Goal: Transaction & Acquisition: Purchase product/service

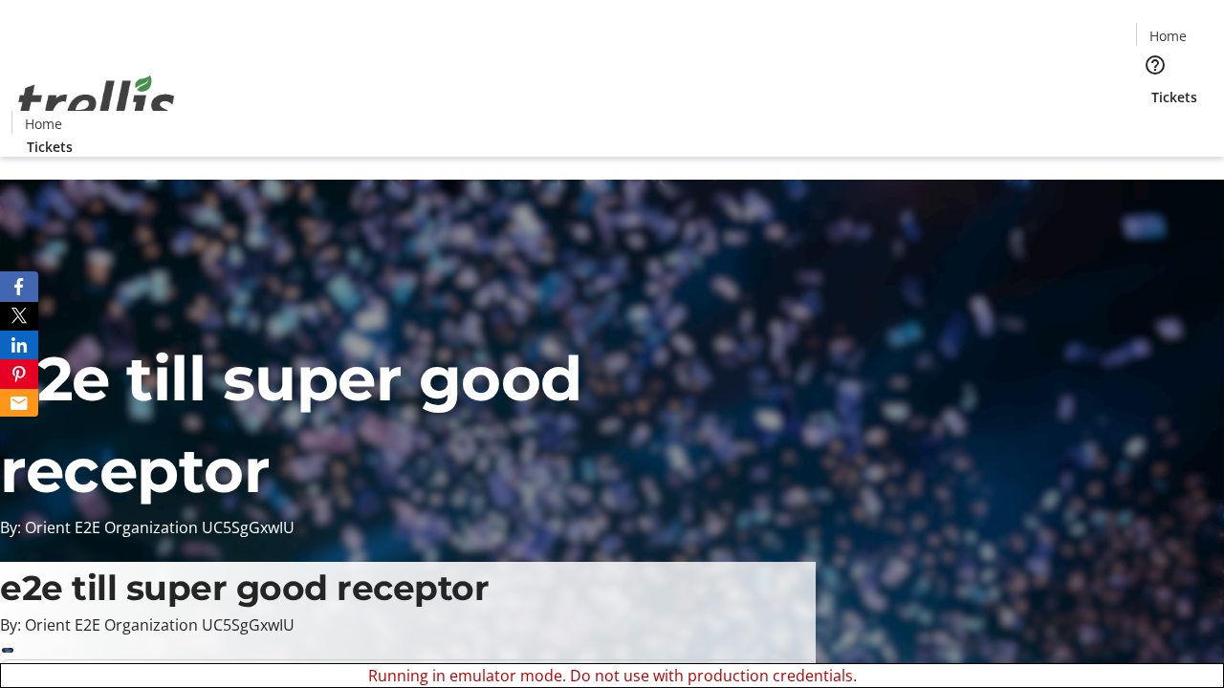
click at [1169, 29] on span "Sign Up" at bounding box center [1176, 26] width 55 height 23
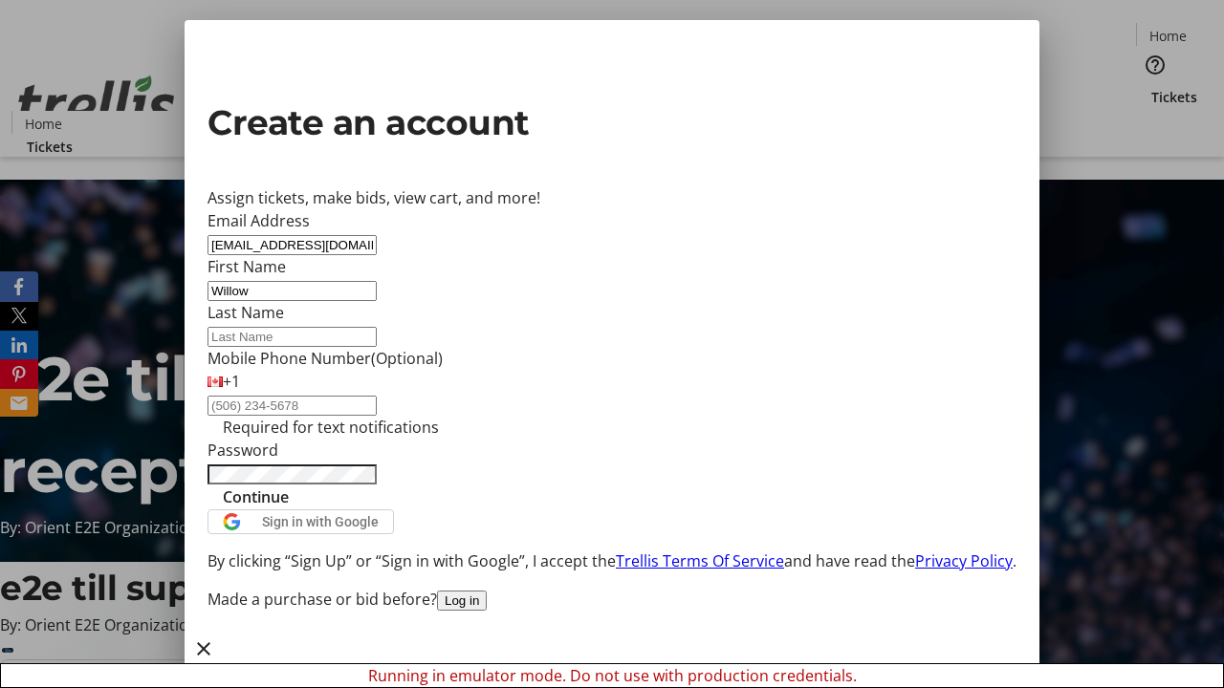
type input "Willow"
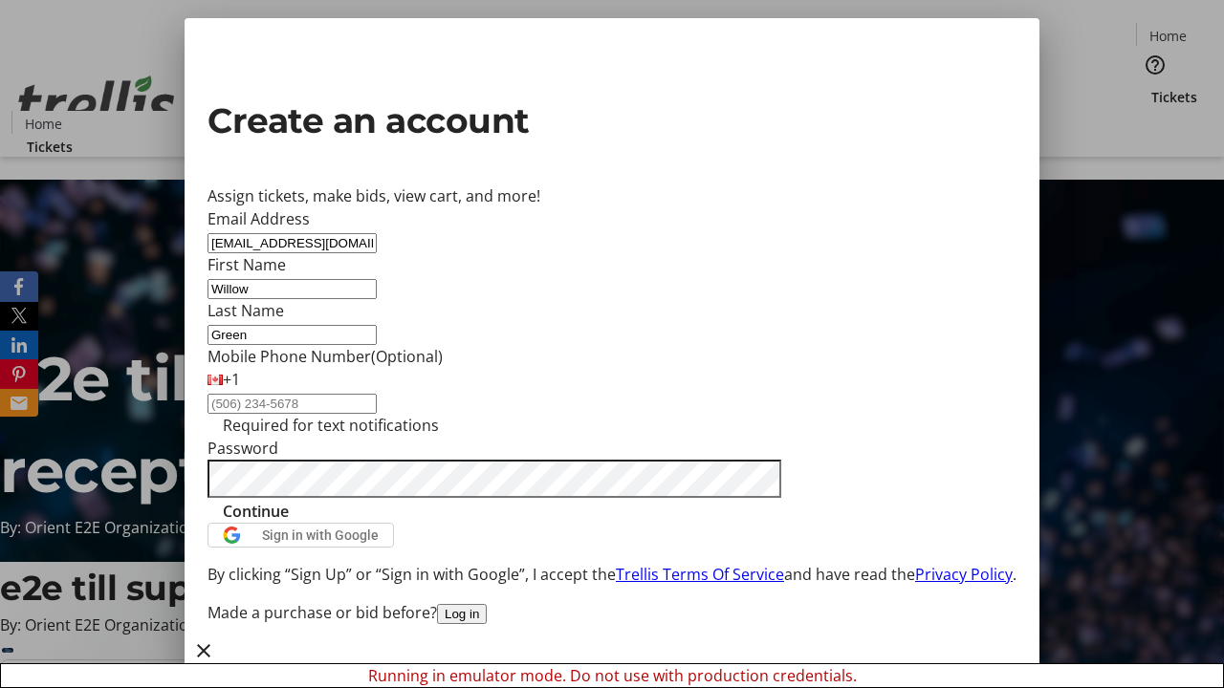
type input "Green"
click at [289, 523] on span "Continue" at bounding box center [256, 511] width 66 height 23
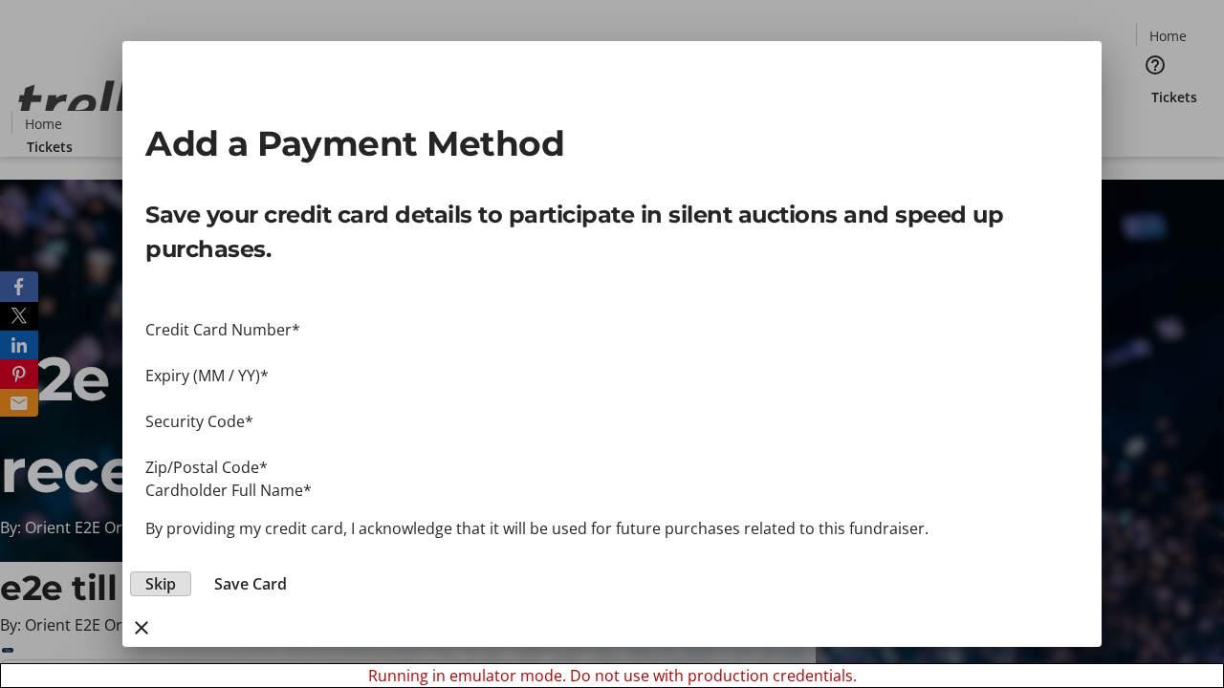
click at [176, 573] on span "Skip" at bounding box center [160, 584] width 31 height 23
click at [1151, 87] on span "Tickets" at bounding box center [1174, 97] width 46 height 20
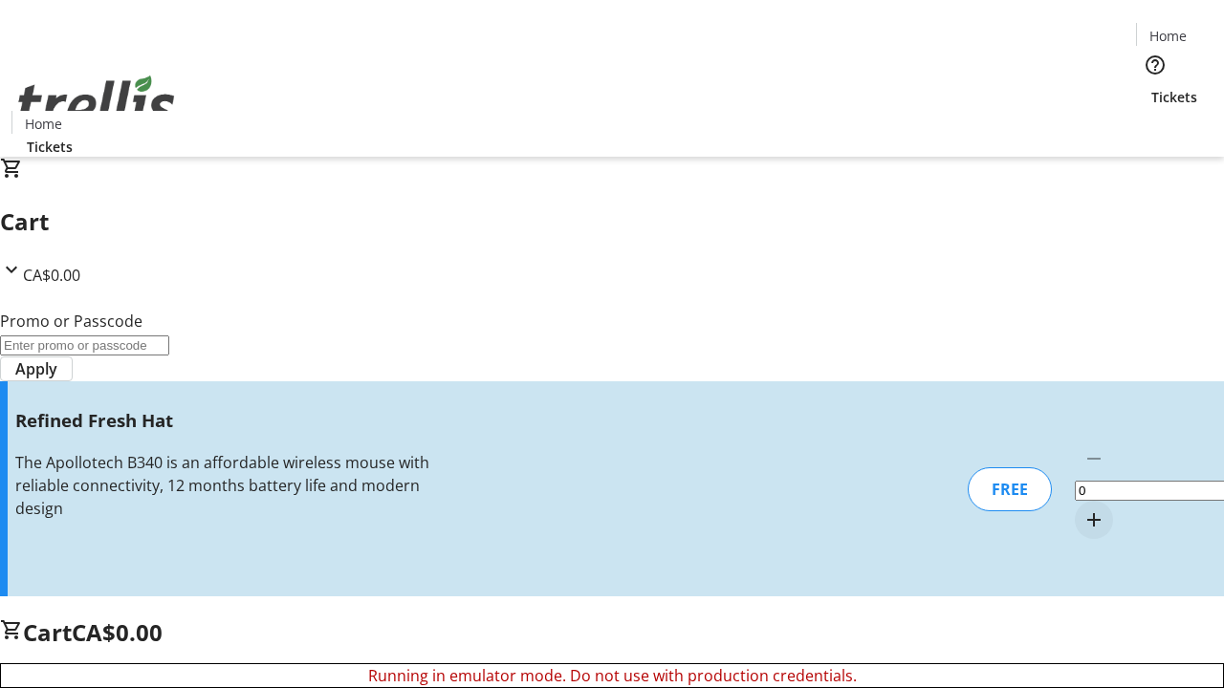
click at [1082, 509] on mat-icon "Increment by one" at bounding box center [1093, 520] width 23 height 23
type input "1"
